Goal: Information Seeking & Learning: Learn about a topic

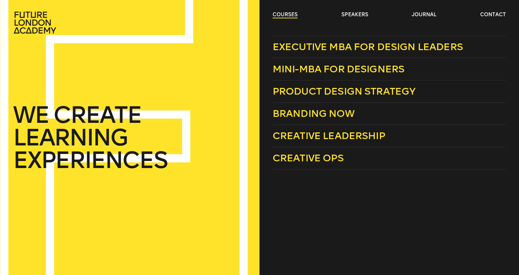
click at [281, 15] on link "courses" at bounding box center [284, 14] width 25 height 7
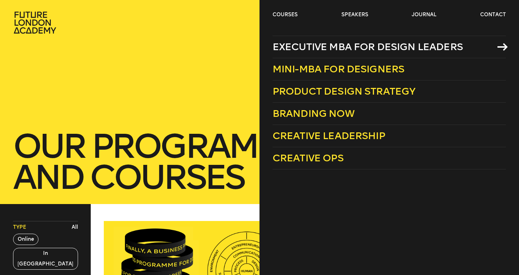
click at [371, 52] on span "Executive MBA for Design Leaders" at bounding box center [367, 47] width 190 height 12
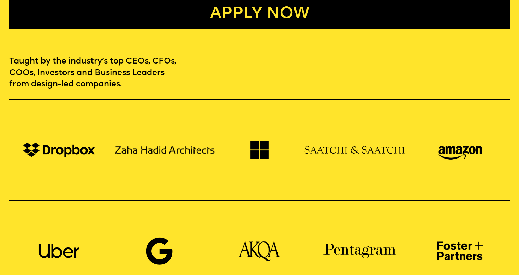
click at [375, 7] on link "Apply now" at bounding box center [259, 13] width 501 height 31
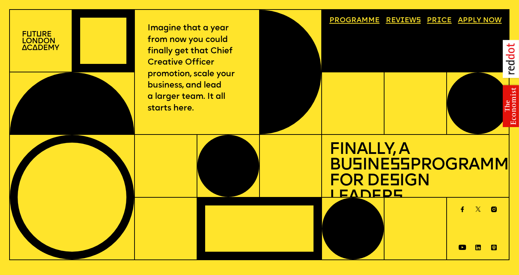
click at [439, 17] on link "Price" at bounding box center [439, 20] width 32 height 14
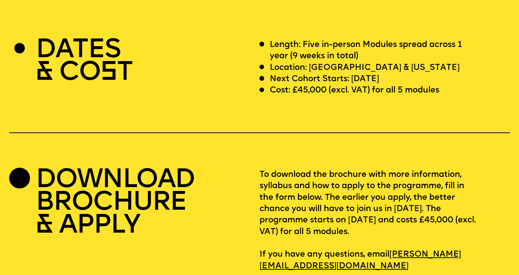
scroll to position [2121, 0]
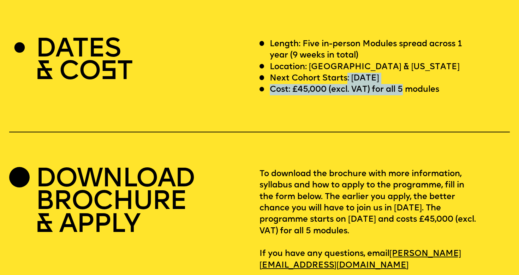
drag, startPoint x: 353, startPoint y: 65, endPoint x: 402, endPoint y: 73, distance: 49.6
click at [402, 73] on div "Length: Five in-person Modules spread across 1 year (9 weeks in total) Location…" at bounding box center [384, 66] width 250 height 57
click at [405, 73] on div "Next Cohort Starts: 12 July 2026" at bounding box center [368, 78] width 219 height 11
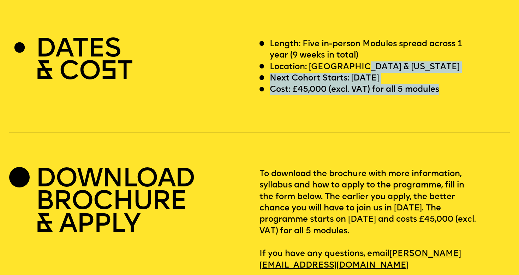
drag, startPoint x: 433, startPoint y: 75, endPoint x: 363, endPoint y: 50, distance: 75.0
click at [363, 50] on div "Length: Five in-person Modules spread across 1 year (9 weeks in total) Location…" at bounding box center [384, 66] width 250 height 57
